Goal: Navigation & Orientation: Find specific page/section

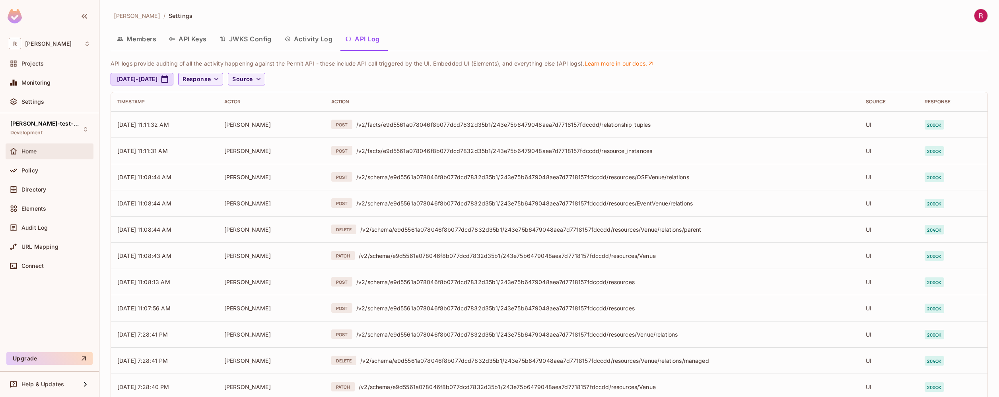
click at [49, 149] on div "Home" at bounding box center [55, 151] width 69 height 6
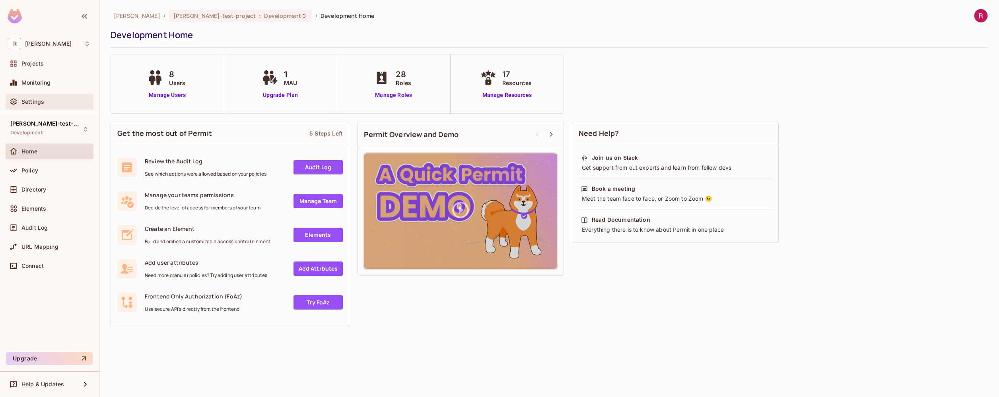
click at [54, 102] on div "Settings" at bounding box center [55, 102] width 69 height 6
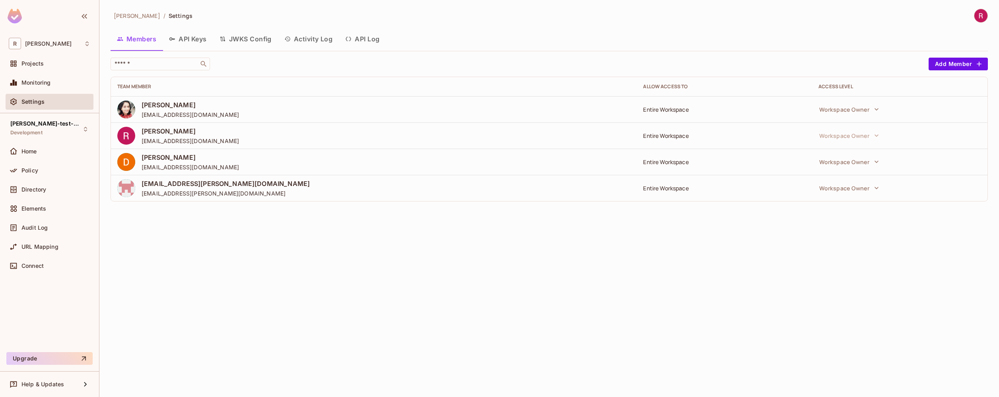
click at [364, 33] on button "API Log" at bounding box center [362, 39] width 47 height 20
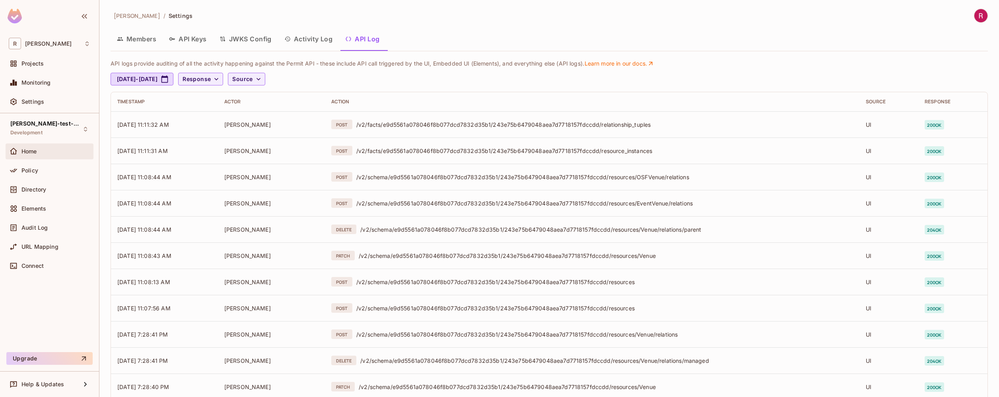
click at [51, 148] on div "Home" at bounding box center [55, 151] width 69 height 6
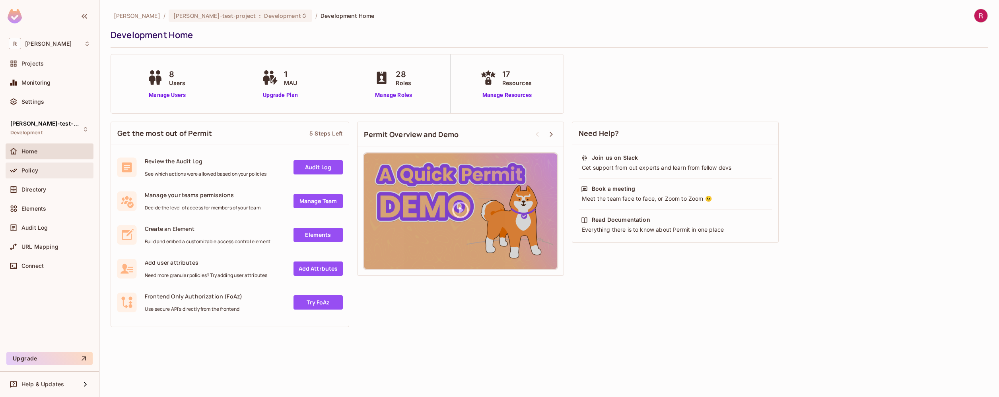
click at [46, 173] on div "Policy" at bounding box center [55, 170] width 69 height 6
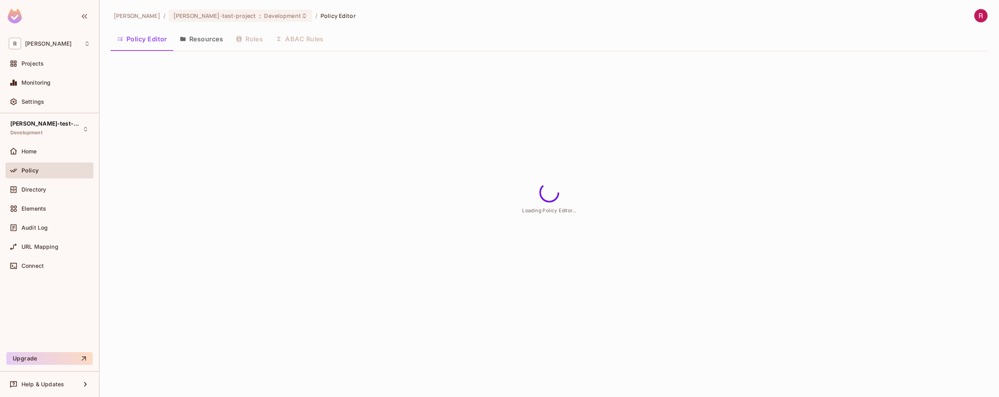
click at [244, 38] on div "Policy Editor Resources Roles ABAC Rules" at bounding box center [550, 39] width 878 height 20
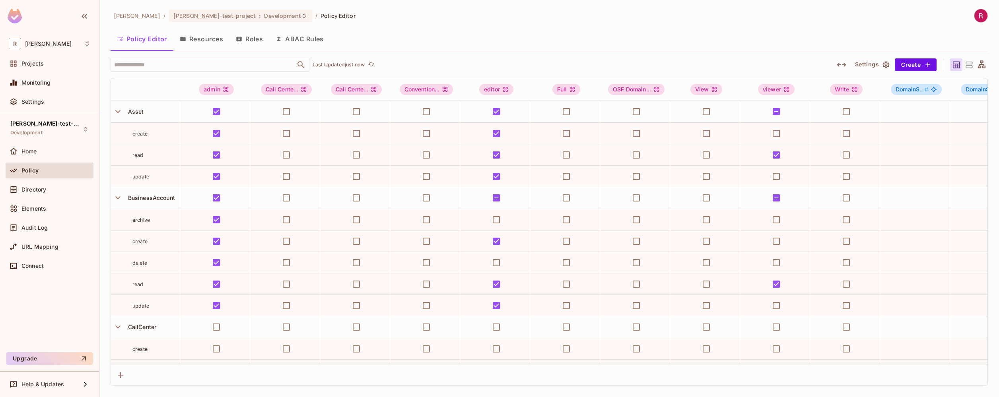
click at [971, 65] on icon at bounding box center [969, 65] width 10 height 10
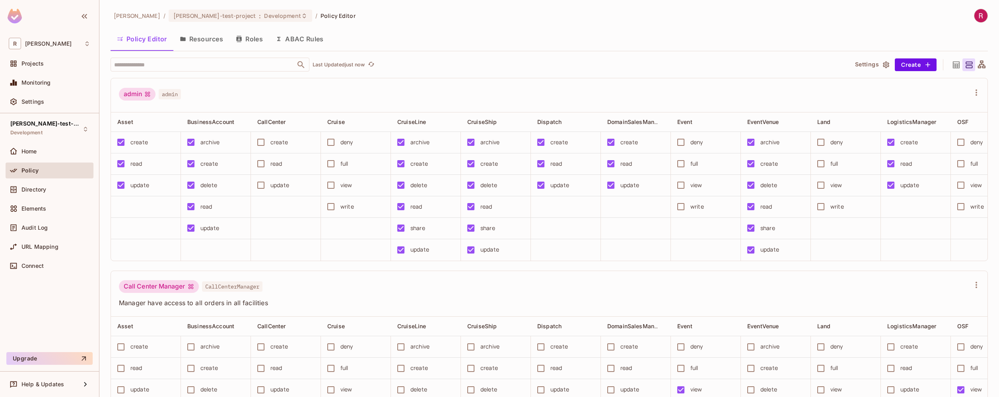
click at [977, 69] on icon at bounding box center [982, 65] width 10 height 10
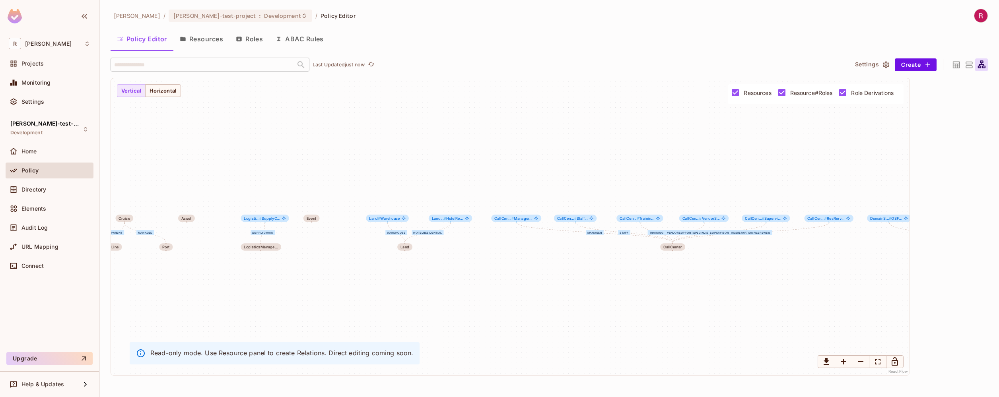
click at [201, 44] on button "Resources" at bounding box center [201, 39] width 56 height 20
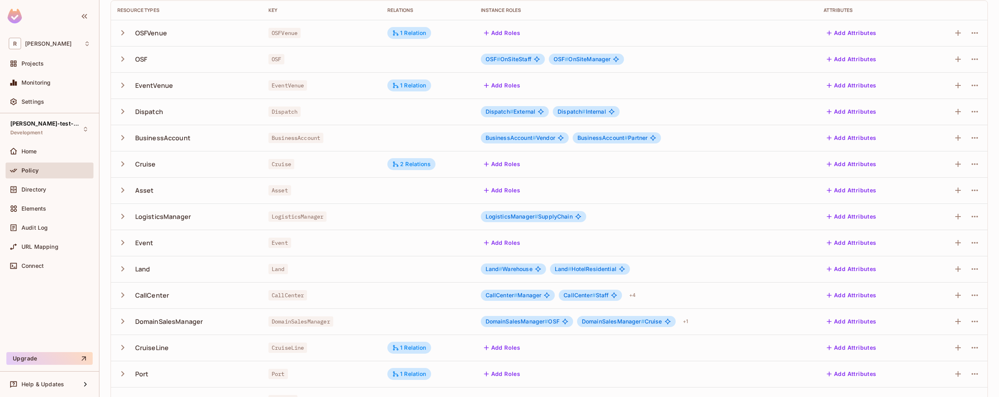
scroll to position [126, 0]
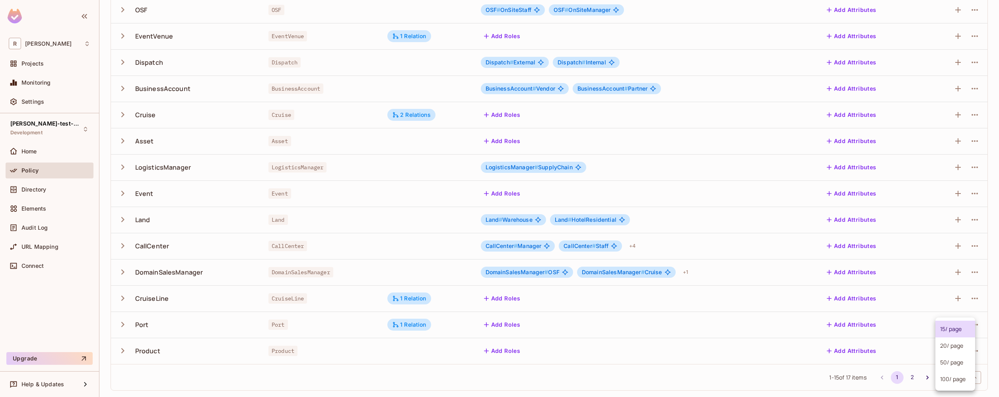
click at [965, 374] on body "R roy-poc Projects Monitoring Settings roy-test-project Development Home Policy…" at bounding box center [499, 198] width 999 height 397
click at [963, 382] on li "100 / page" at bounding box center [956, 379] width 40 height 17
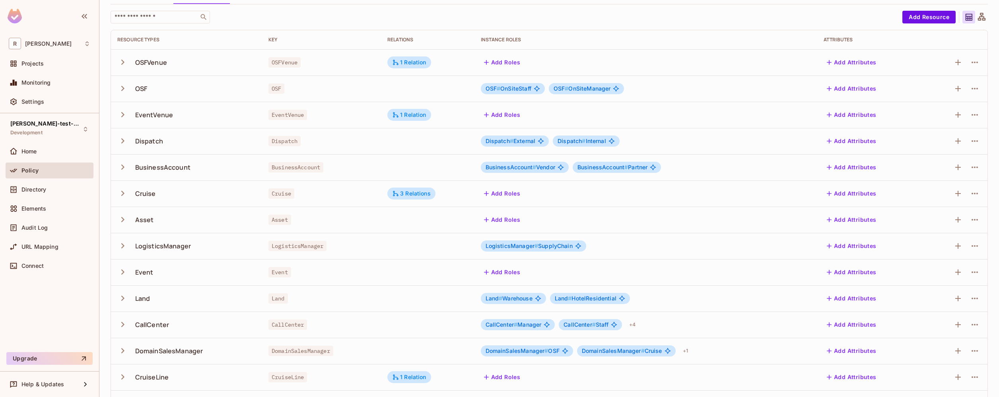
scroll to position [178, 0]
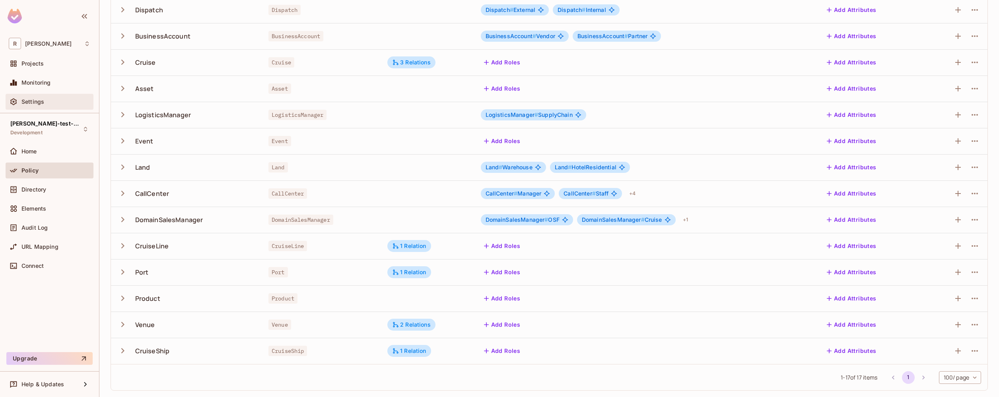
click at [46, 102] on div "Settings" at bounding box center [55, 102] width 69 height 6
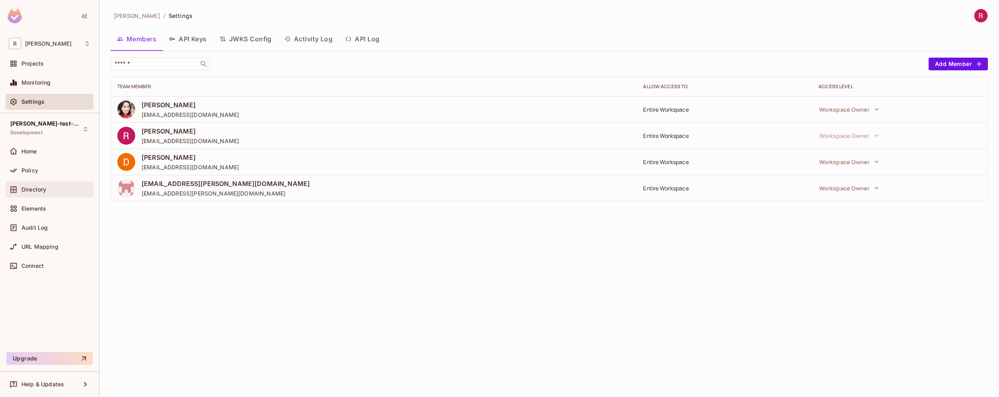
click at [51, 187] on div "Directory" at bounding box center [55, 190] width 69 height 6
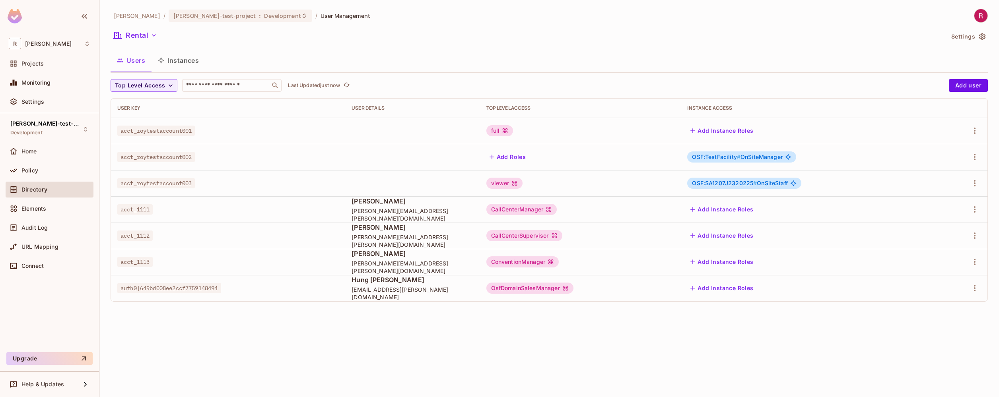
click at [191, 63] on button "Instances" at bounding box center [179, 61] width 54 height 20
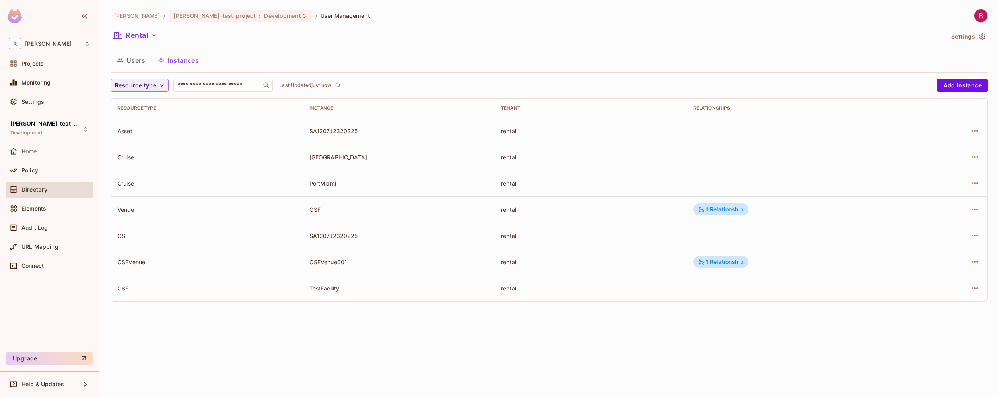
click at [152, 69] on button "Instances" at bounding box center [179, 61] width 54 height 20
click at [137, 68] on button "Users" at bounding box center [131, 61] width 41 height 20
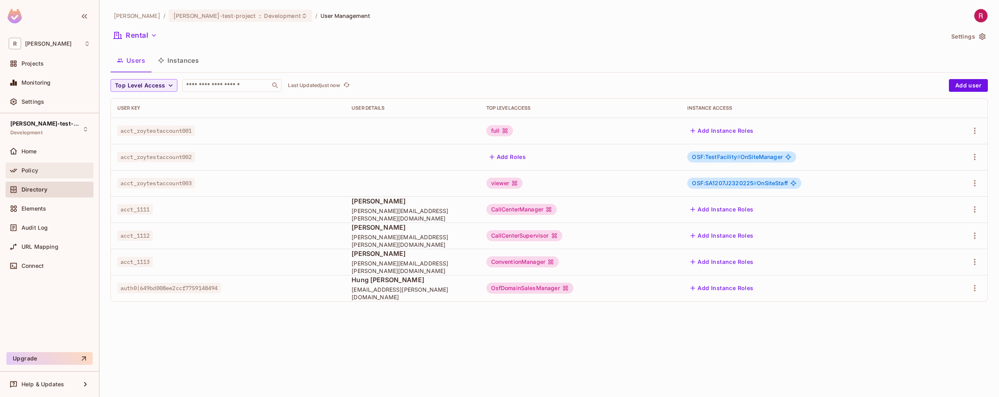
click at [52, 175] on div "Policy" at bounding box center [50, 171] width 82 height 10
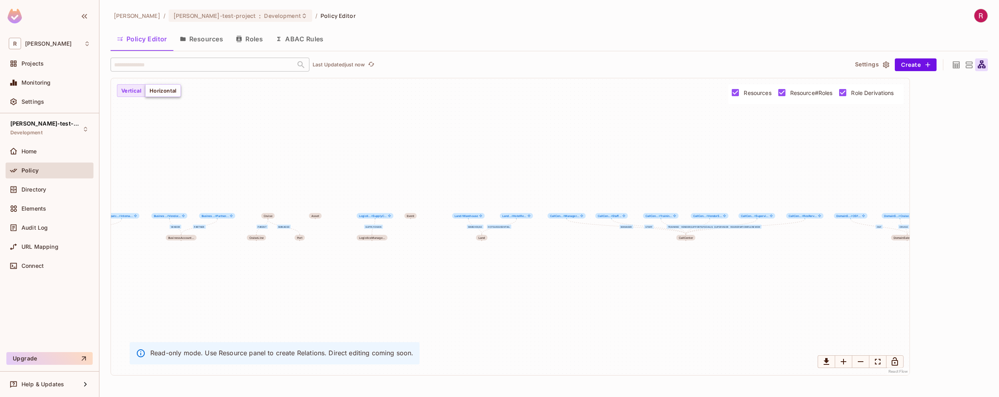
click at [175, 95] on button "Horizontal" at bounding box center [163, 90] width 36 height 13
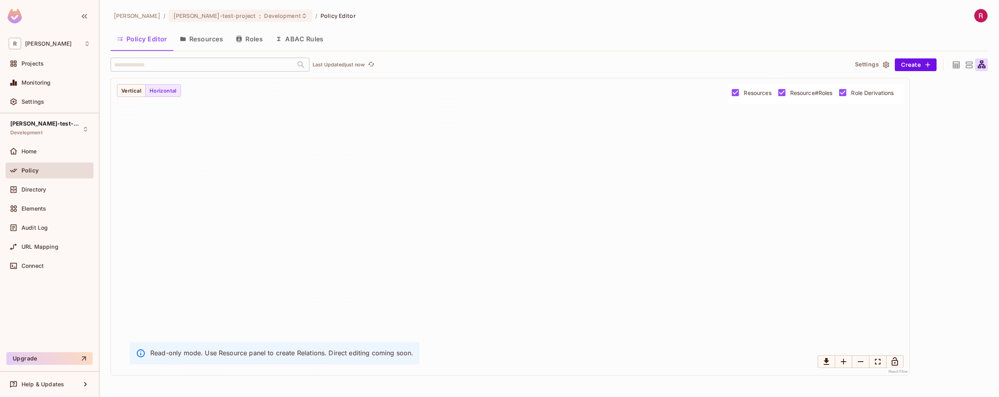
click at [129, 97] on div "OnSiteStaff OnSiteManager External Internal Vendor Partner parent managed Suppl…" at bounding box center [510, 226] width 799 height 297
click at [256, 40] on button "Roles" at bounding box center [250, 39] width 40 height 20
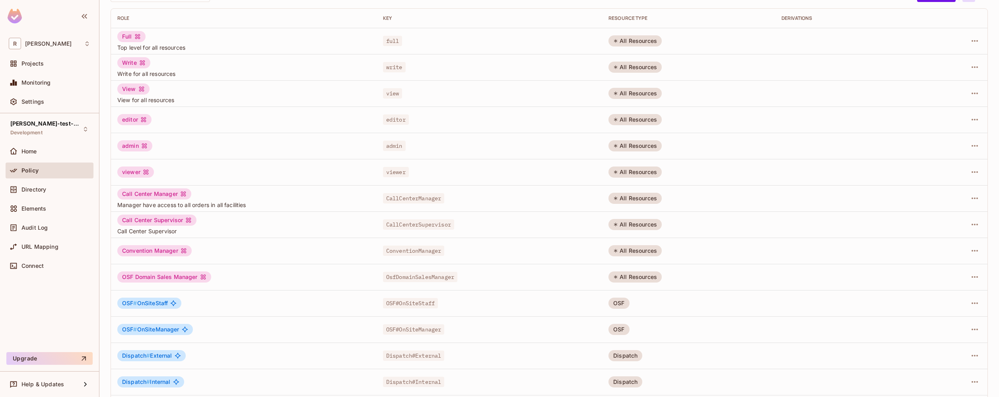
scroll to position [126, 0]
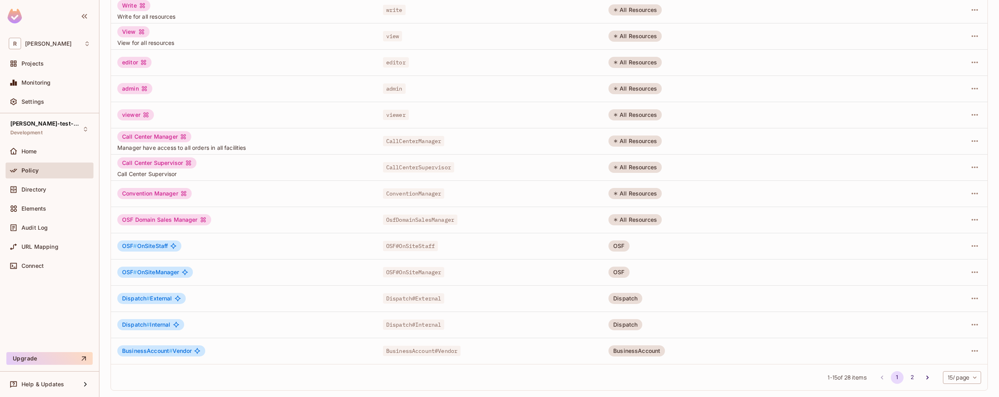
click at [971, 375] on body "R roy-poc Projects Monitoring Settings roy-test-project Development Home Policy…" at bounding box center [499, 198] width 999 height 397
click at [963, 380] on li "100 / page" at bounding box center [956, 379] width 40 height 17
type input "***"
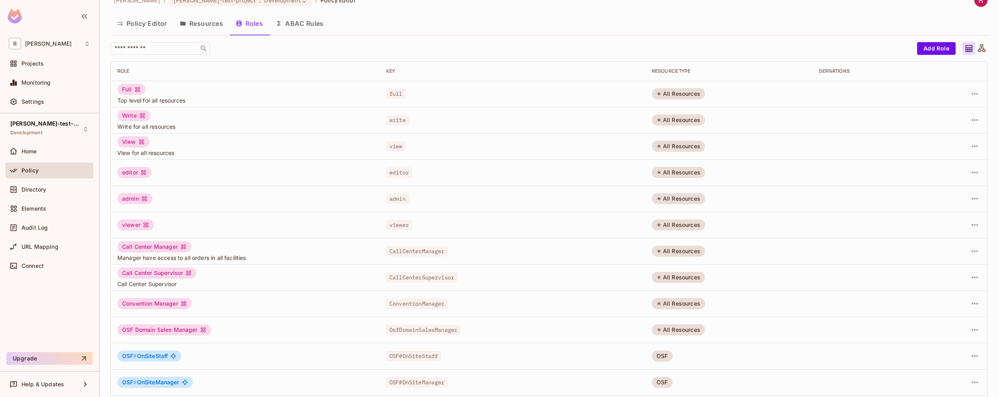
scroll to position [0, 0]
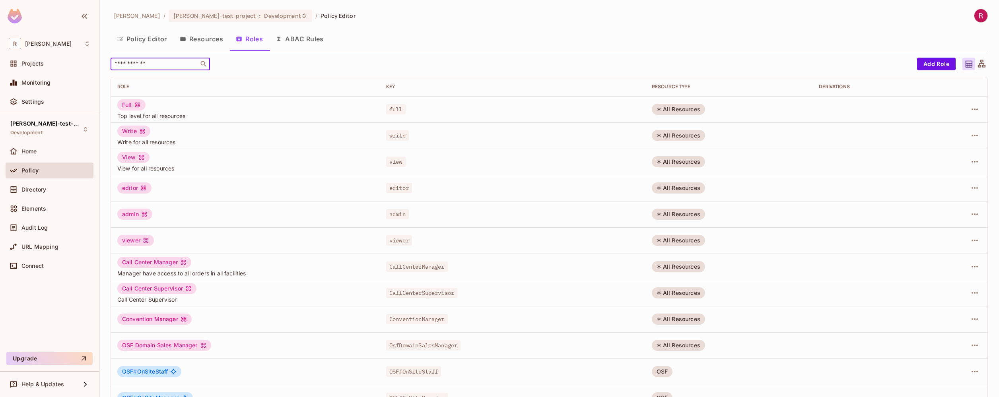
click at [154, 62] on input "text" at bounding box center [155, 64] width 84 height 8
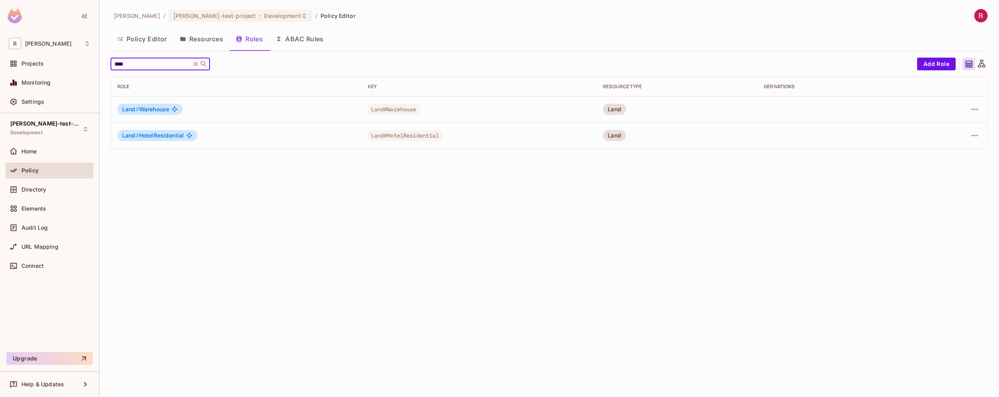
type input "****"
click at [219, 40] on button "Resources" at bounding box center [201, 39] width 56 height 20
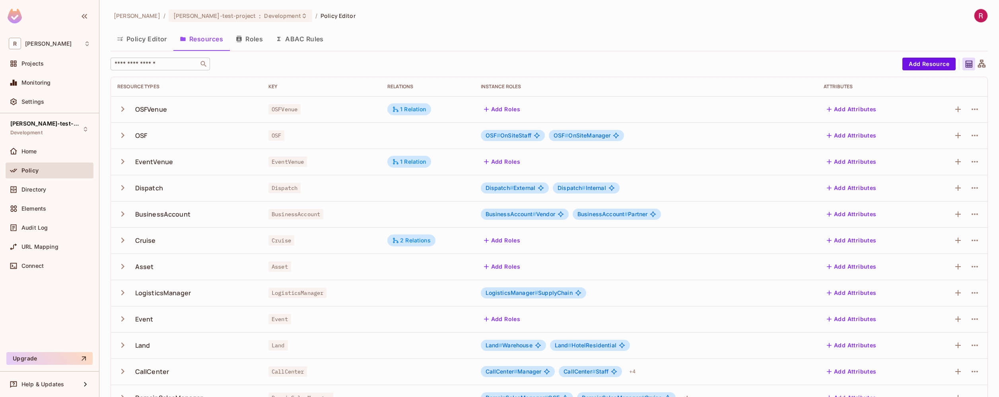
click at [172, 69] on div "​" at bounding box center [160, 64] width 99 height 13
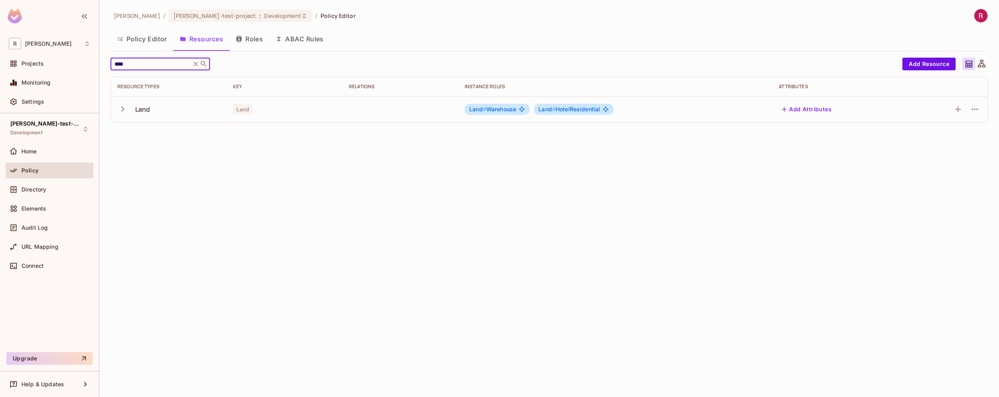
type input "****"
click at [123, 110] on icon "button" at bounding box center [122, 109] width 3 height 5
click at [265, 45] on button "Roles" at bounding box center [250, 39] width 40 height 20
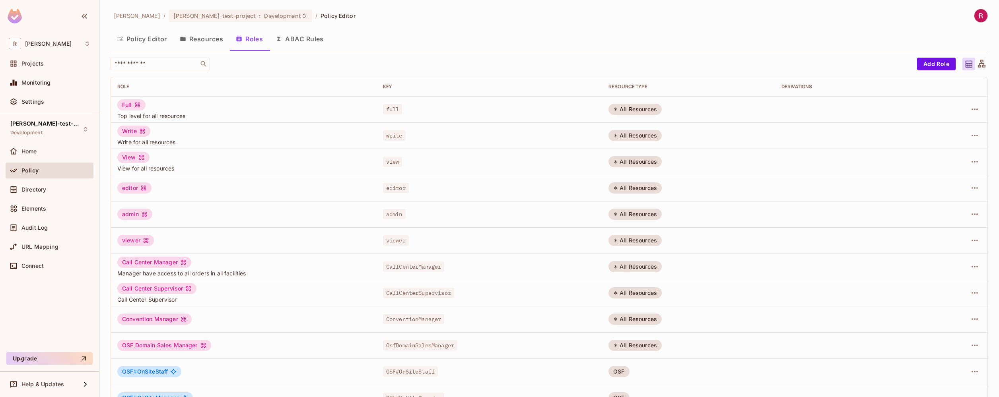
click at [306, 38] on button "ABAC Rules" at bounding box center [299, 39] width 61 height 20
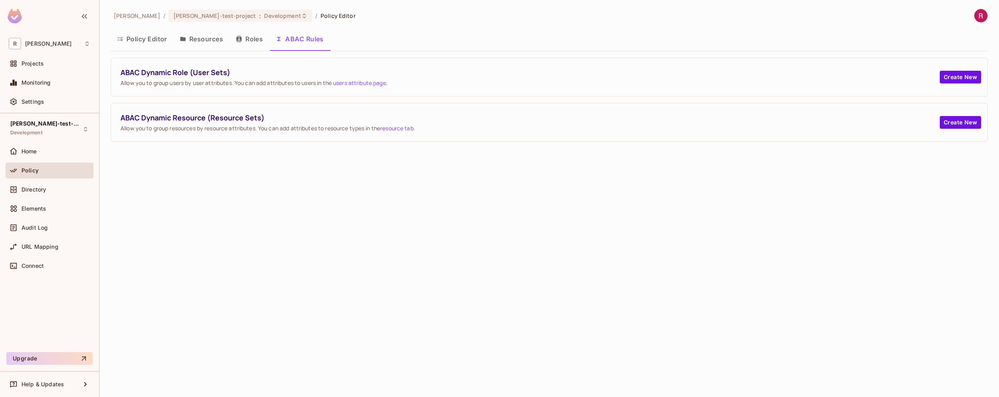
click at [136, 41] on button "Policy Editor" at bounding box center [142, 39] width 63 height 20
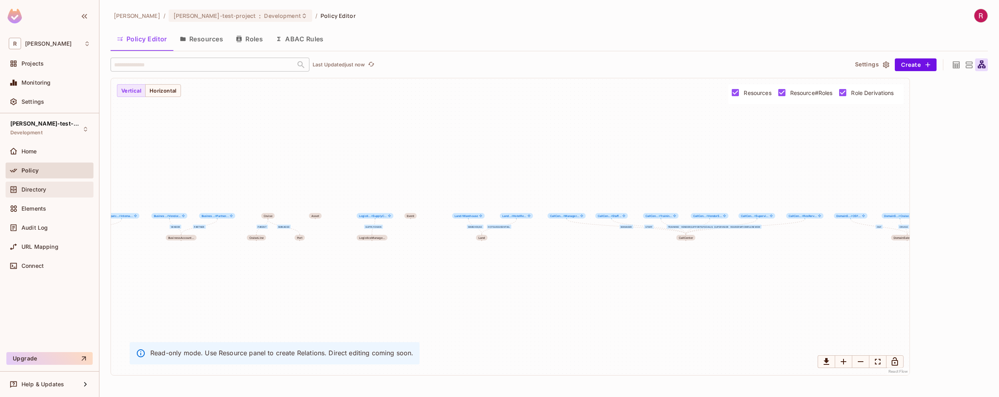
click at [58, 195] on div "Directory" at bounding box center [50, 190] width 88 height 16
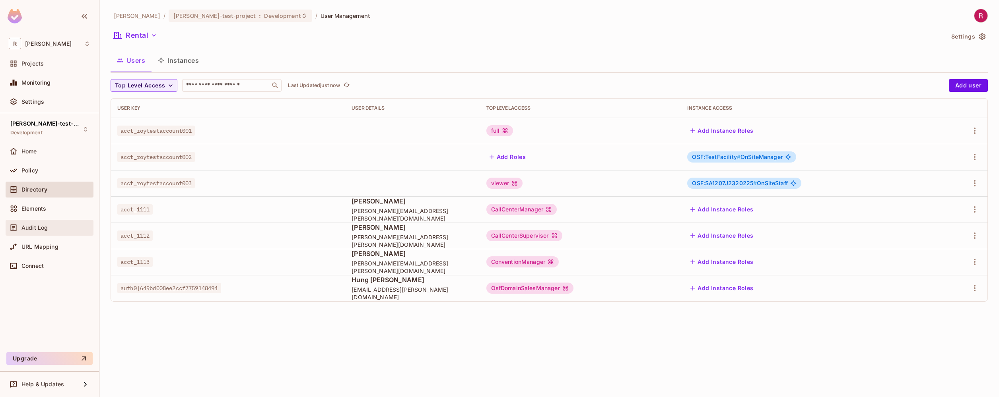
click at [66, 226] on div "Audit Log" at bounding box center [55, 228] width 69 height 6
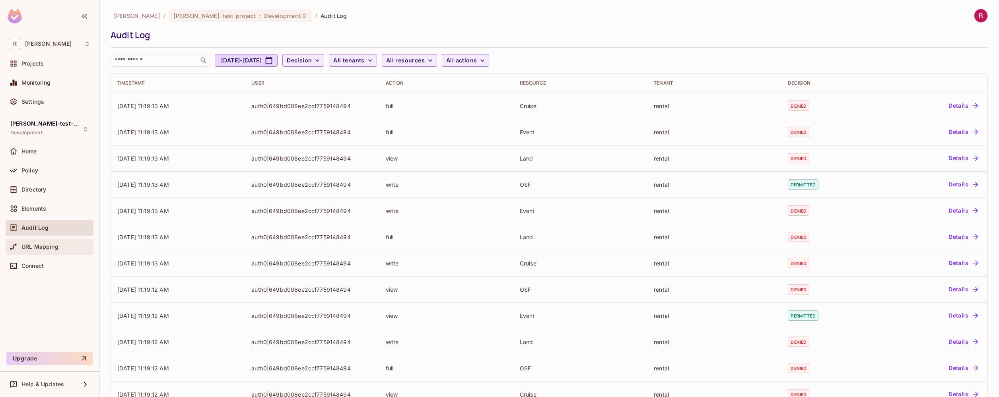
click at [63, 249] on div "URL Mapping" at bounding box center [55, 247] width 69 height 6
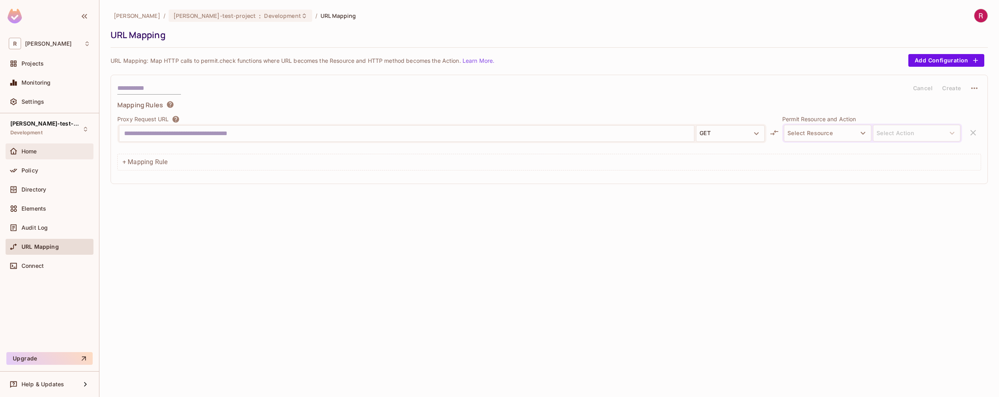
click at [59, 149] on div "Home" at bounding box center [55, 151] width 69 height 6
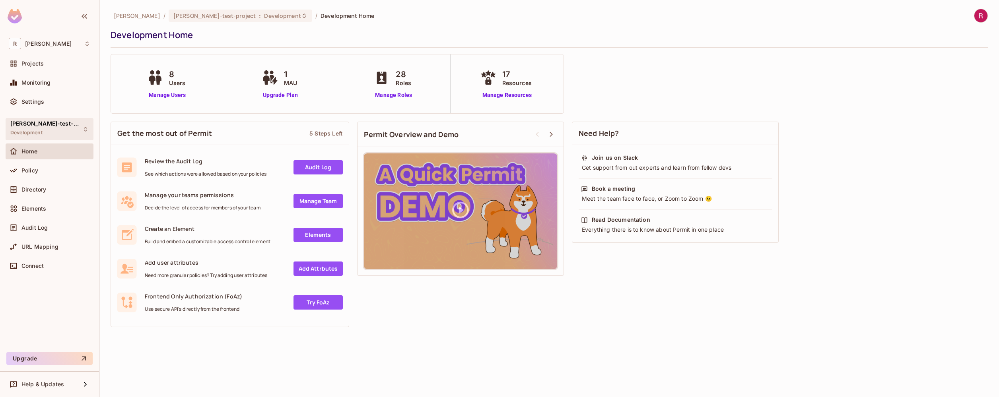
click at [77, 126] on div "roy-test-project Development" at bounding box center [50, 129] width 88 height 22
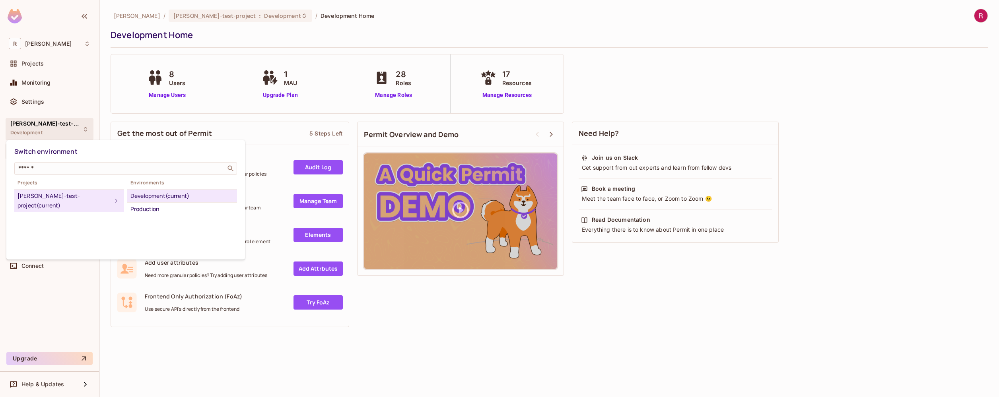
click at [156, 362] on div at bounding box center [499, 198] width 999 height 397
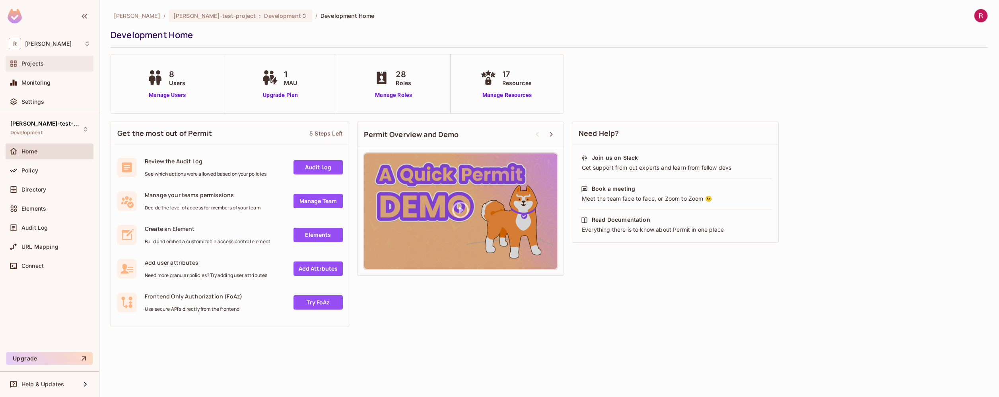
click at [41, 64] on span "Projects" at bounding box center [32, 63] width 22 height 6
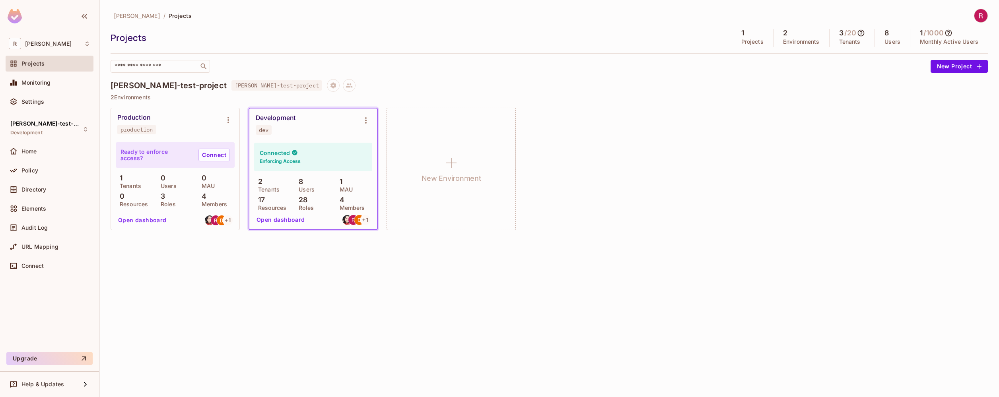
click at [290, 130] on div "Development dev" at bounding box center [307, 124] width 102 height 21
click at [346, 86] on icon at bounding box center [349, 86] width 7 height 4
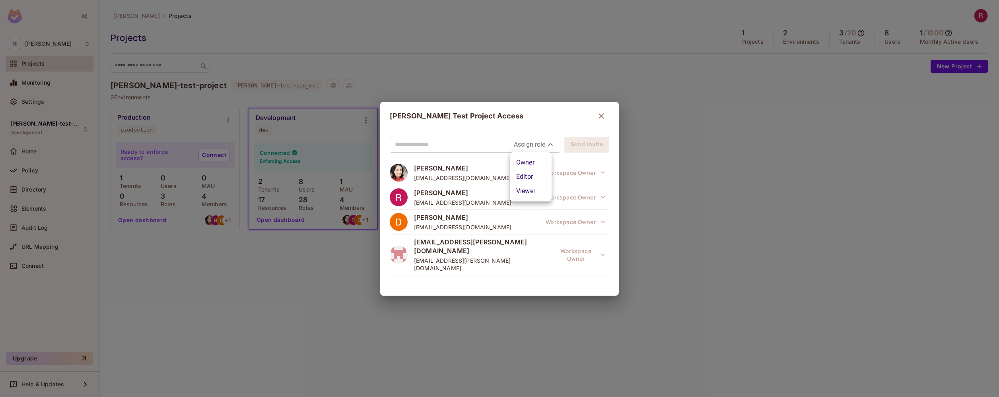
click at [540, 140] on body "R roy-poc Projects Monitoring Settings roy-test-project Development Home Policy…" at bounding box center [499, 198] width 999 height 397
click at [553, 119] on div at bounding box center [499, 198] width 999 height 397
click at [597, 121] on button "button" at bounding box center [602, 116] width 16 height 16
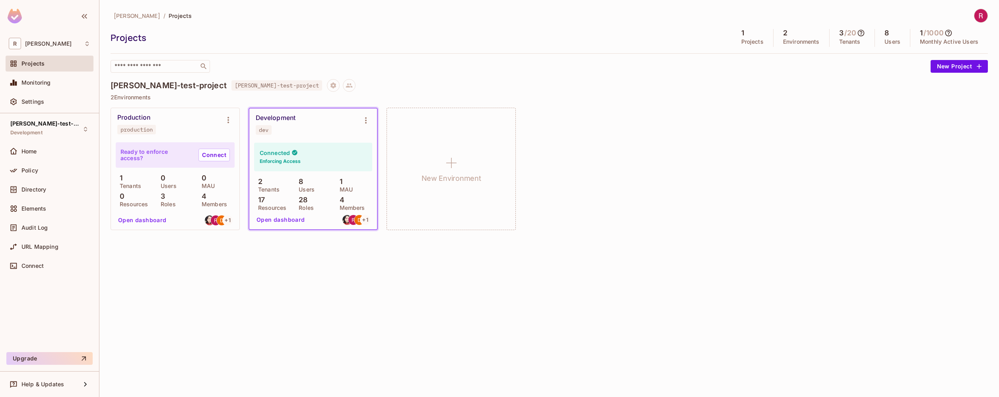
click at [463, 304] on div "roy-poc / Projects Projects 1 Projects 2 Environments 3 / 20 Tenants 8 Users 1 …" at bounding box center [549, 198] width 900 height 397
click at [42, 237] on div "Audit Log" at bounding box center [50, 229] width 88 height 19
click at [42, 246] on span "URL Mapping" at bounding box center [39, 247] width 37 height 6
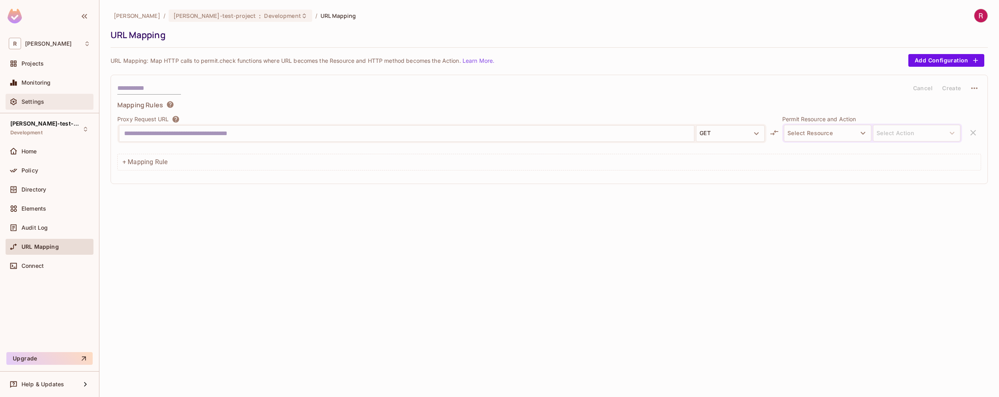
click at [43, 101] on span "Settings" at bounding box center [32, 102] width 23 height 6
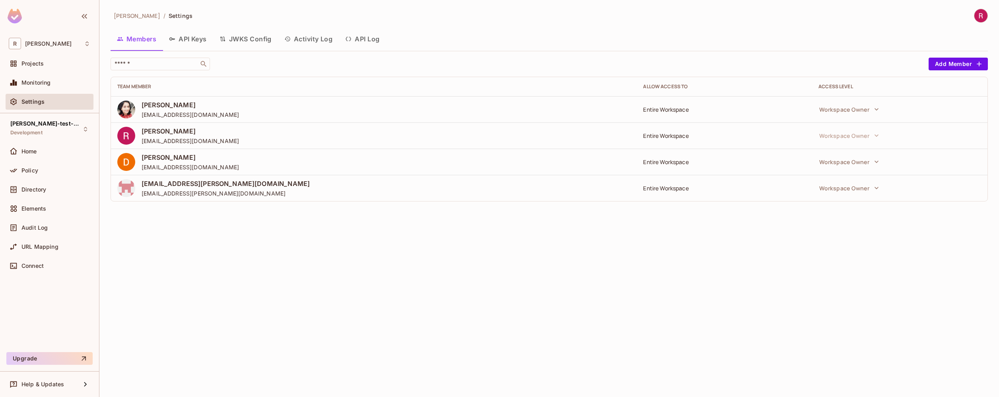
click at [328, 38] on button "Activity Log" at bounding box center [308, 39] width 61 height 20
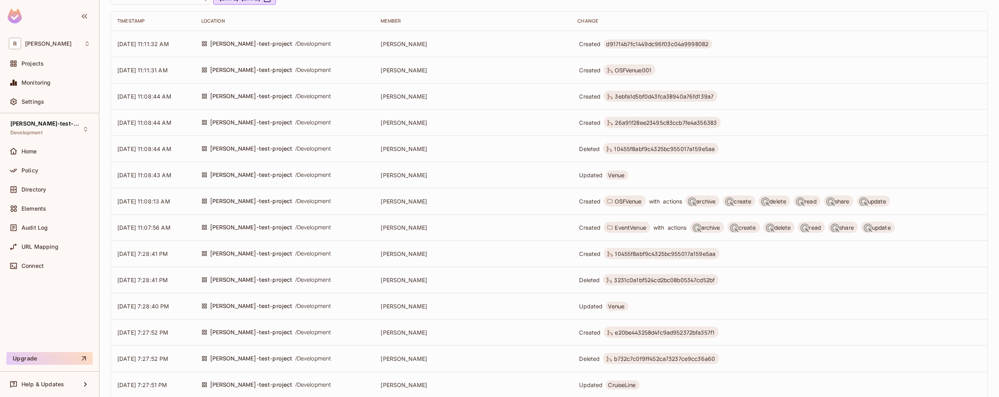
scroll to position [52, 0]
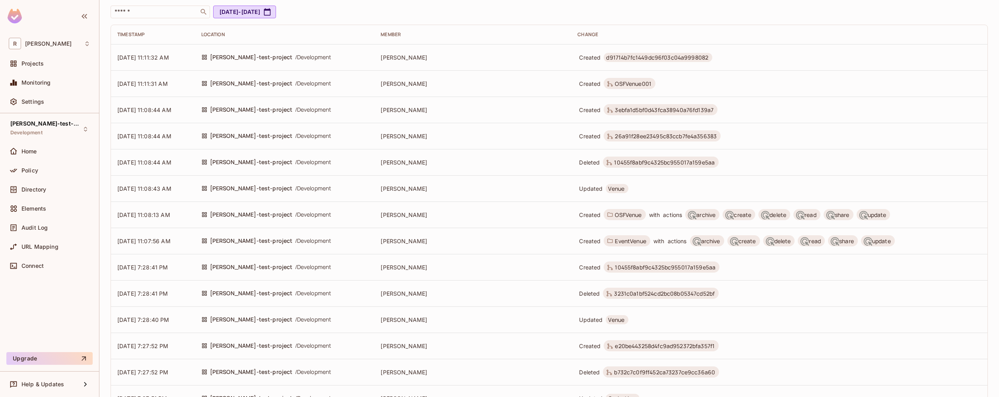
click at [615, 218] on span "OSFVenue" at bounding box center [628, 215] width 27 height 8
drag, startPoint x: 542, startPoint y: 216, endPoint x: 559, endPoint y: 216, distance: 16.7
click at [615, 216] on span "OSFVenue" at bounding box center [628, 215] width 27 height 8
